Goal: Obtain resource: Download file/media

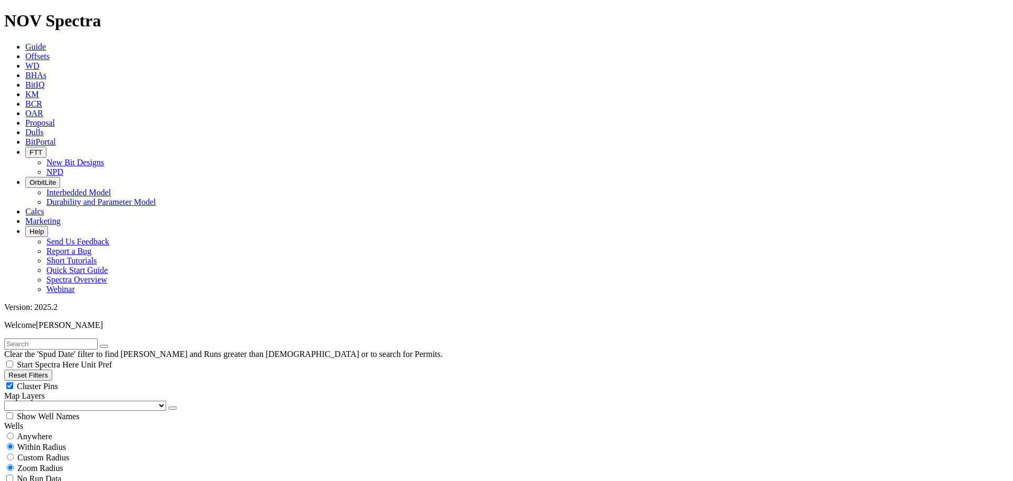
scroll to position [264, 0]
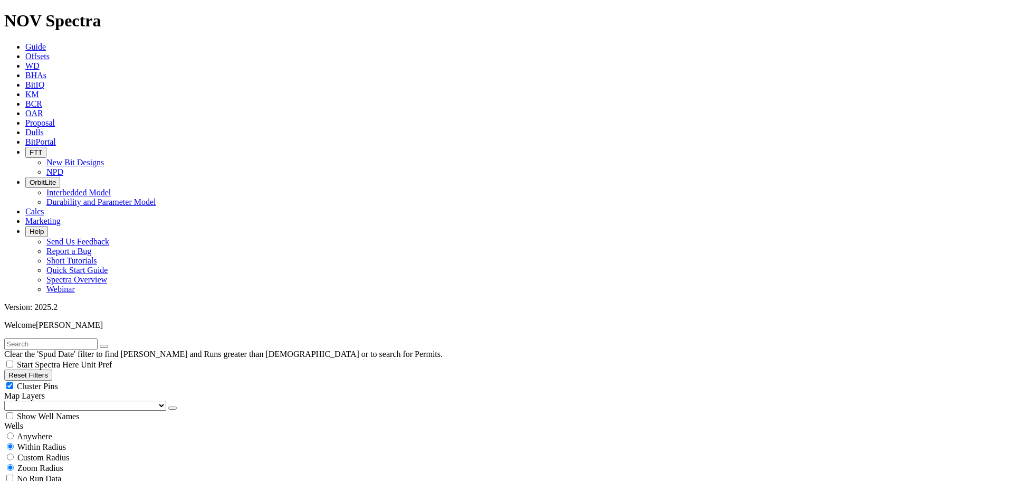
type input "[DATE]"
